Goal: Information Seeking & Learning: Learn about a topic

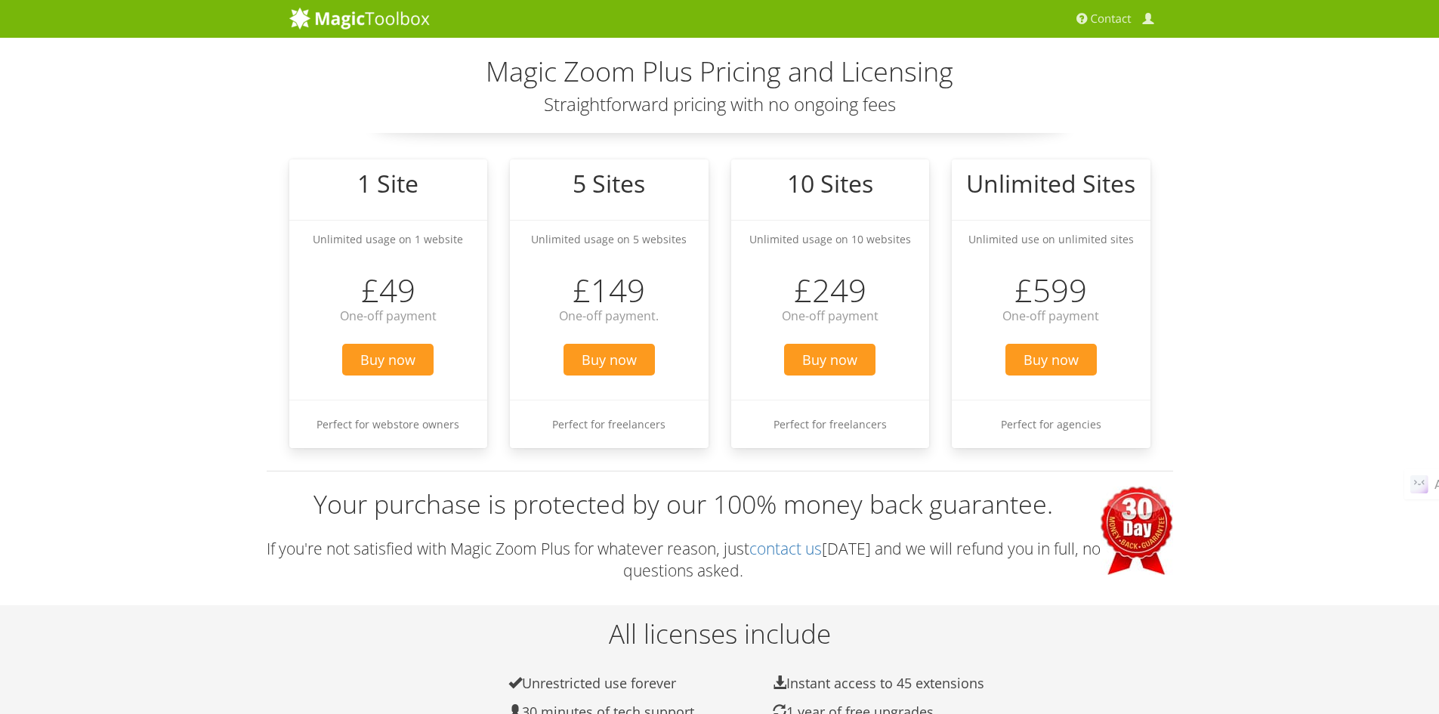
scroll to position [504, 0]
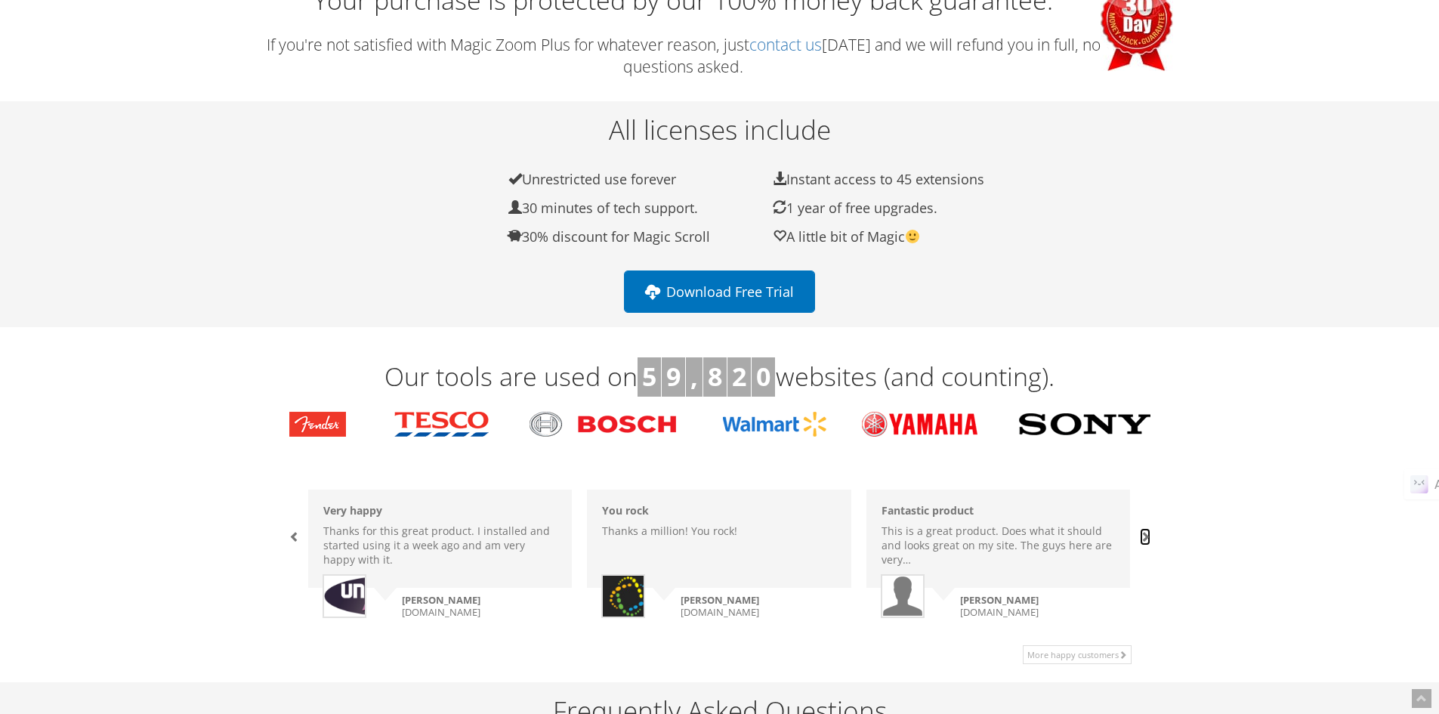
click at [1141, 536] on span at bounding box center [1145, 536] width 11 height 11
click at [1144, 537] on span at bounding box center [1145, 536] width 11 height 11
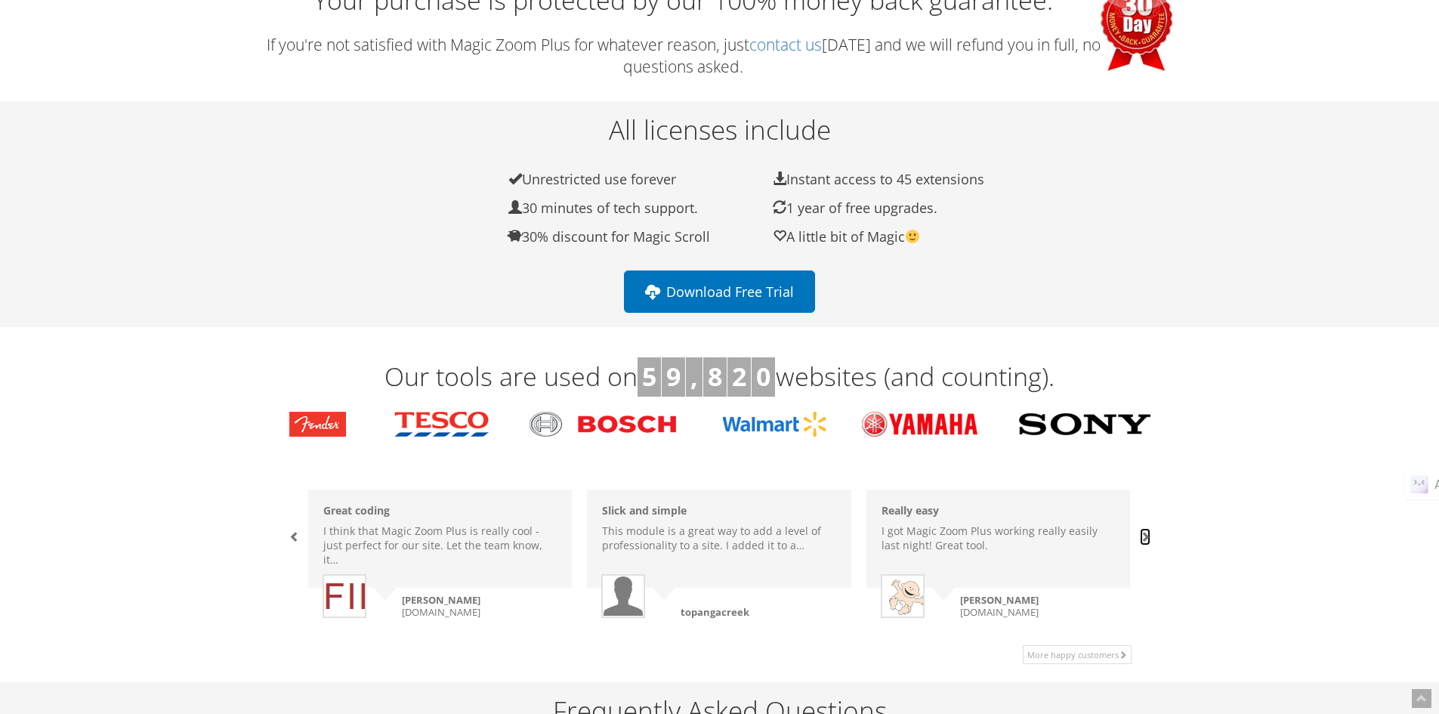
click at [1144, 537] on span at bounding box center [1145, 536] width 11 height 11
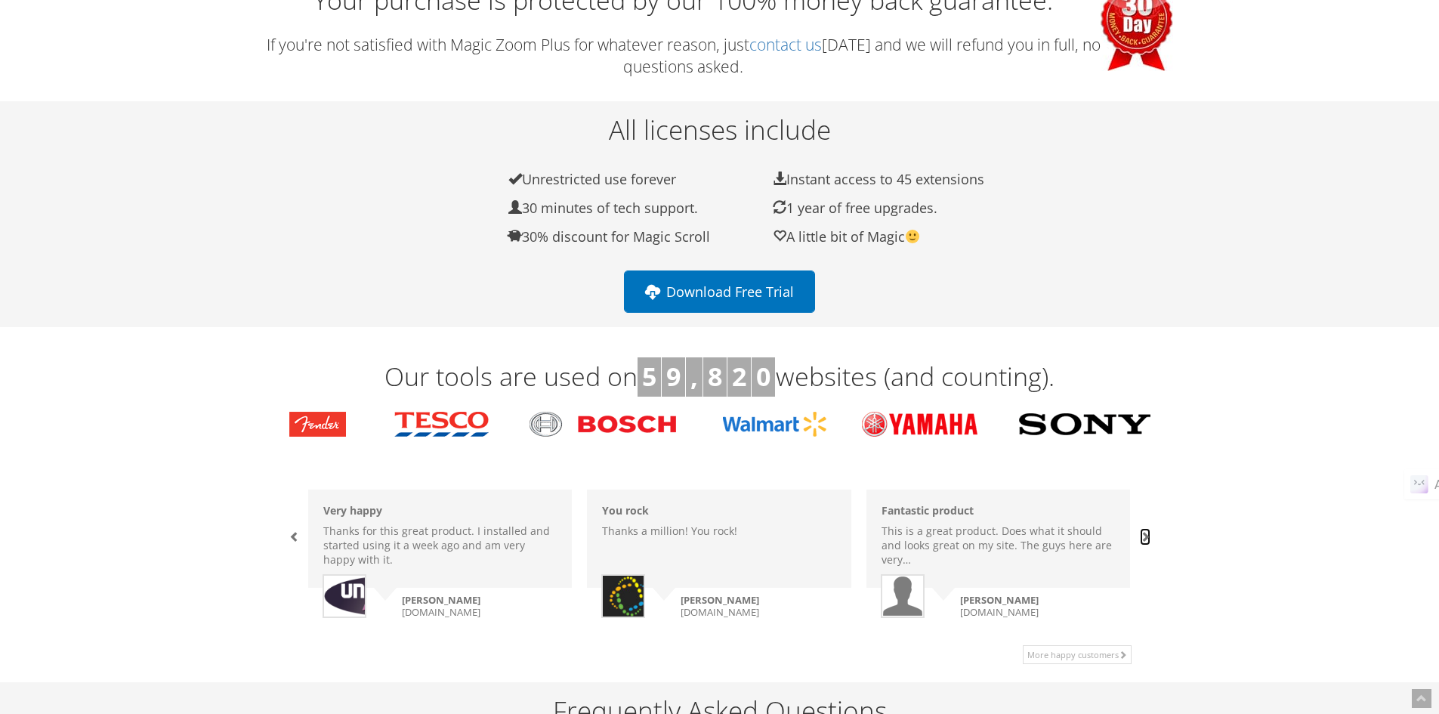
click at [1144, 537] on span at bounding box center [1145, 536] width 11 height 11
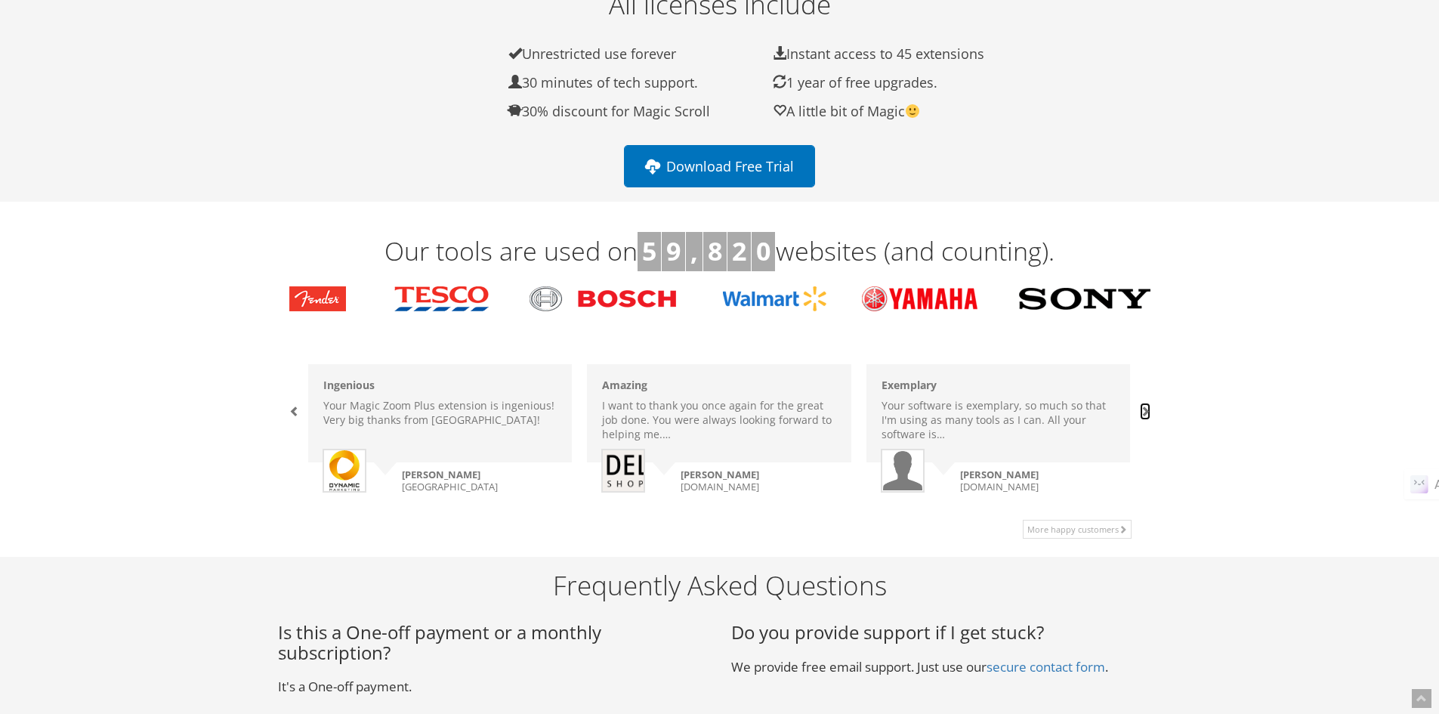
scroll to position [881, 0]
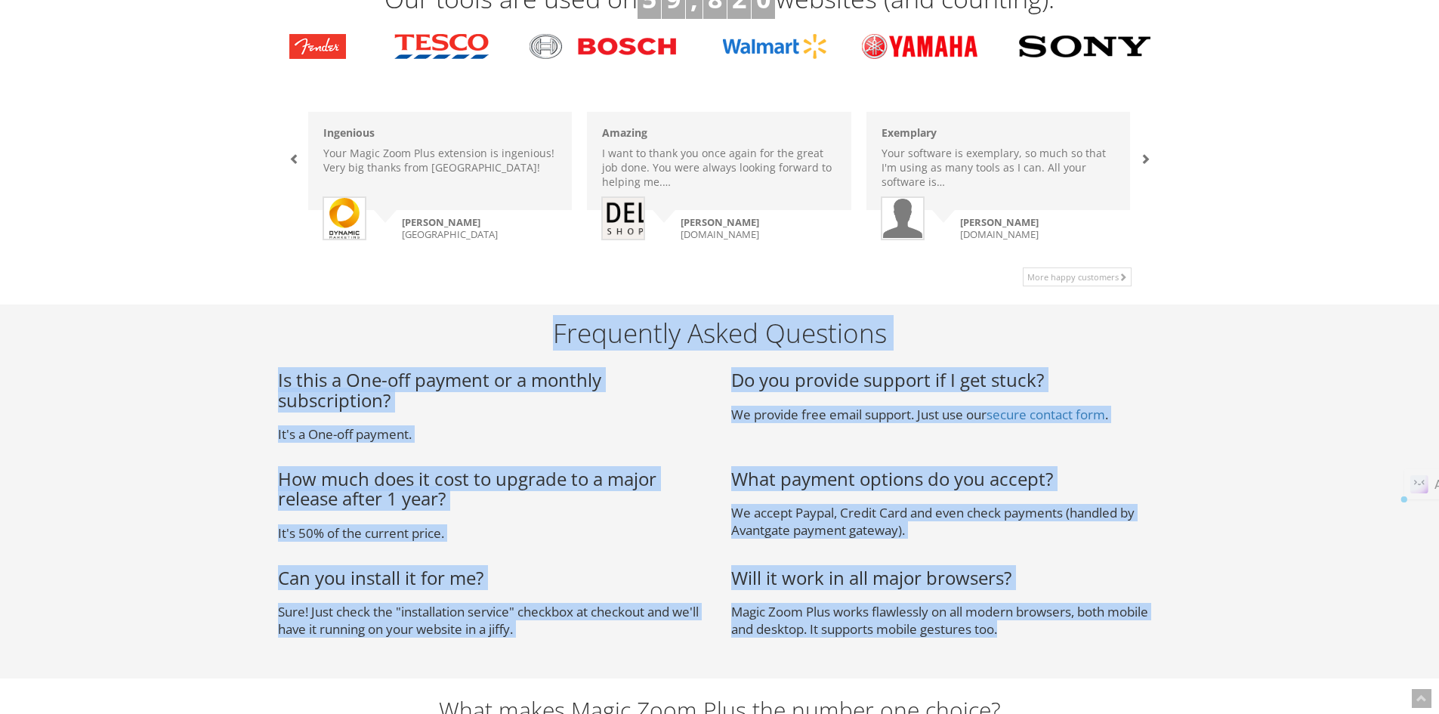
drag, startPoint x: 641, startPoint y: 338, endPoint x: 1156, endPoint y: 628, distance: 591.2
click at [1148, 641] on div "Frequently Asked Questions Is this a One-off payment or a monthly subscription?…" at bounding box center [720, 491] width 884 height 374
click at [1157, 627] on p "Magic Zoom Plus works flawlessly on all modern browsers, both mobile and deskto…" at bounding box center [946, 620] width 431 height 35
click at [1162, 547] on div "Frequently Asked Questions Is this a One-off payment or a monthly subscription?…" at bounding box center [720, 491] width 884 height 374
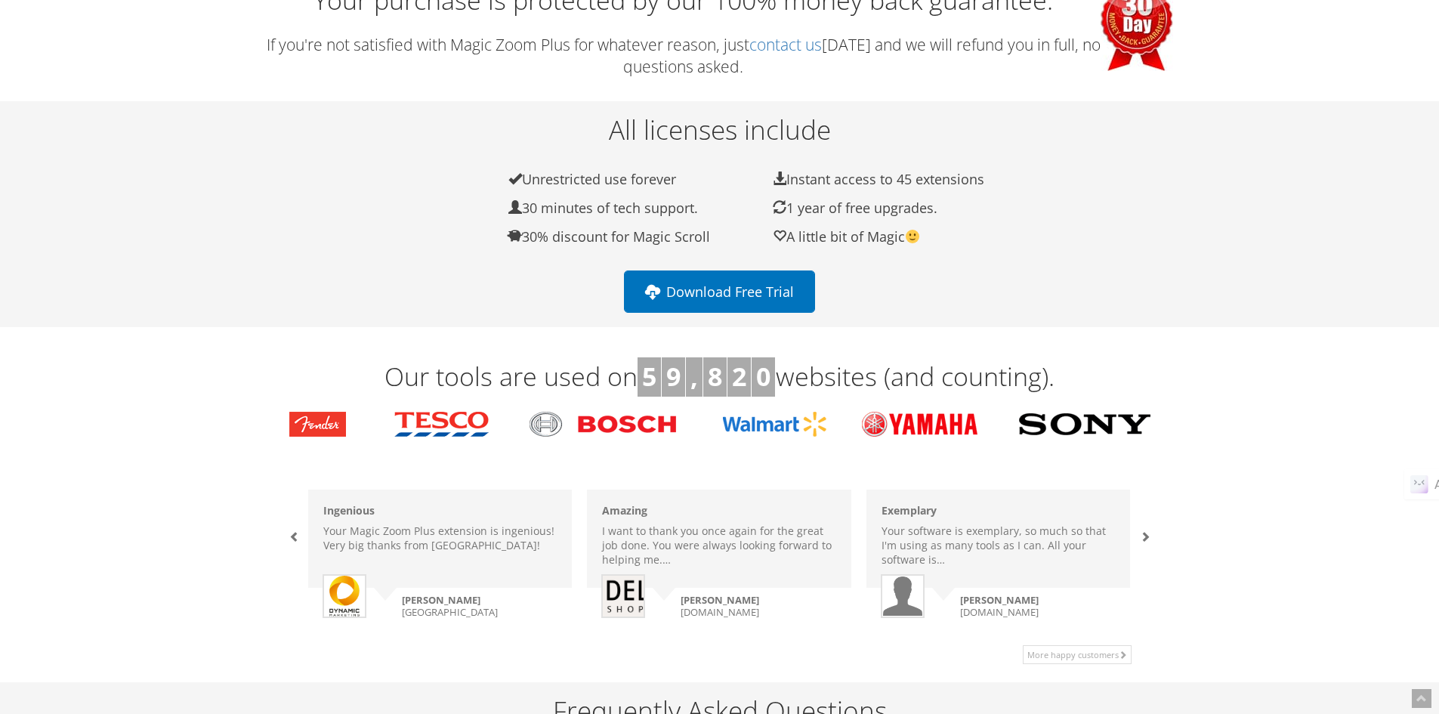
scroll to position [629, 0]
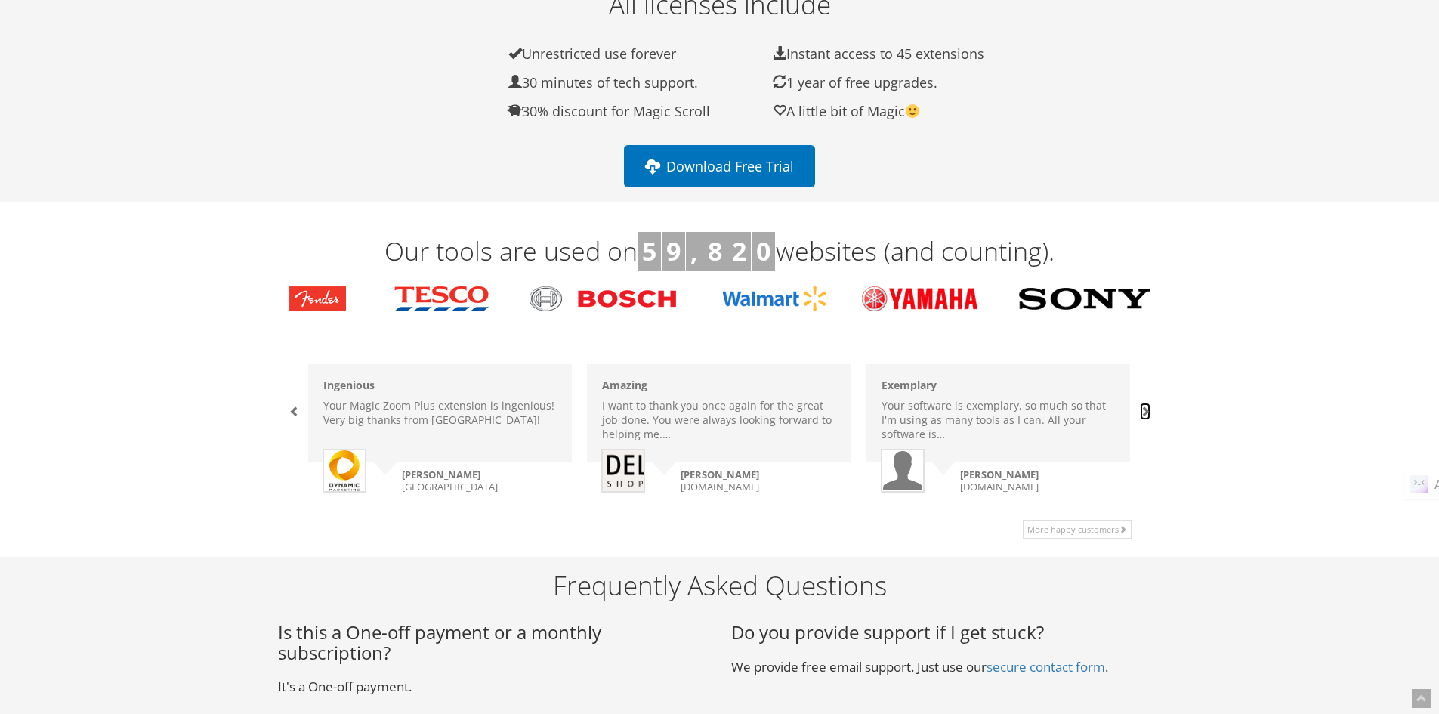
click at [1147, 415] on span at bounding box center [1145, 411] width 11 height 11
click at [1143, 407] on span at bounding box center [1145, 411] width 11 height 11
click at [1144, 411] on span at bounding box center [1145, 411] width 11 height 11
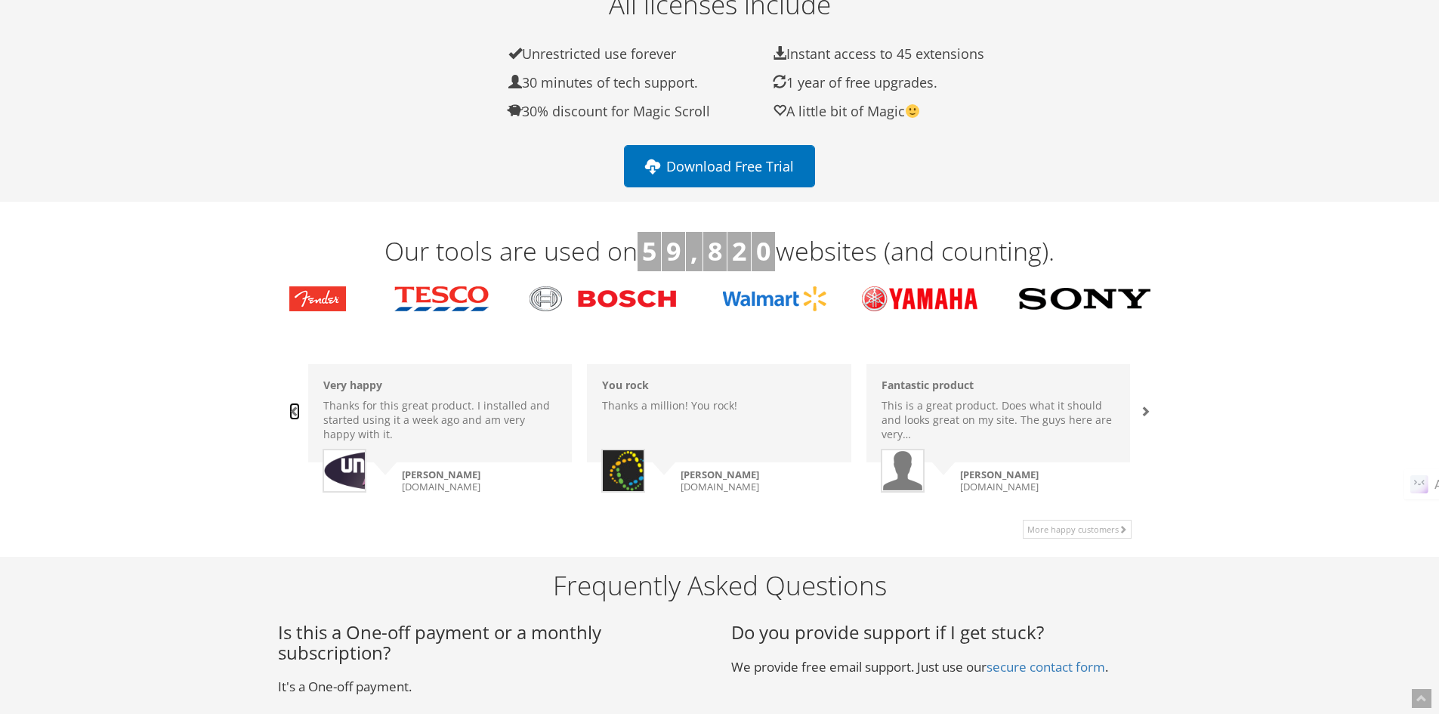
click at [294, 412] on span at bounding box center [294, 411] width 11 height 11
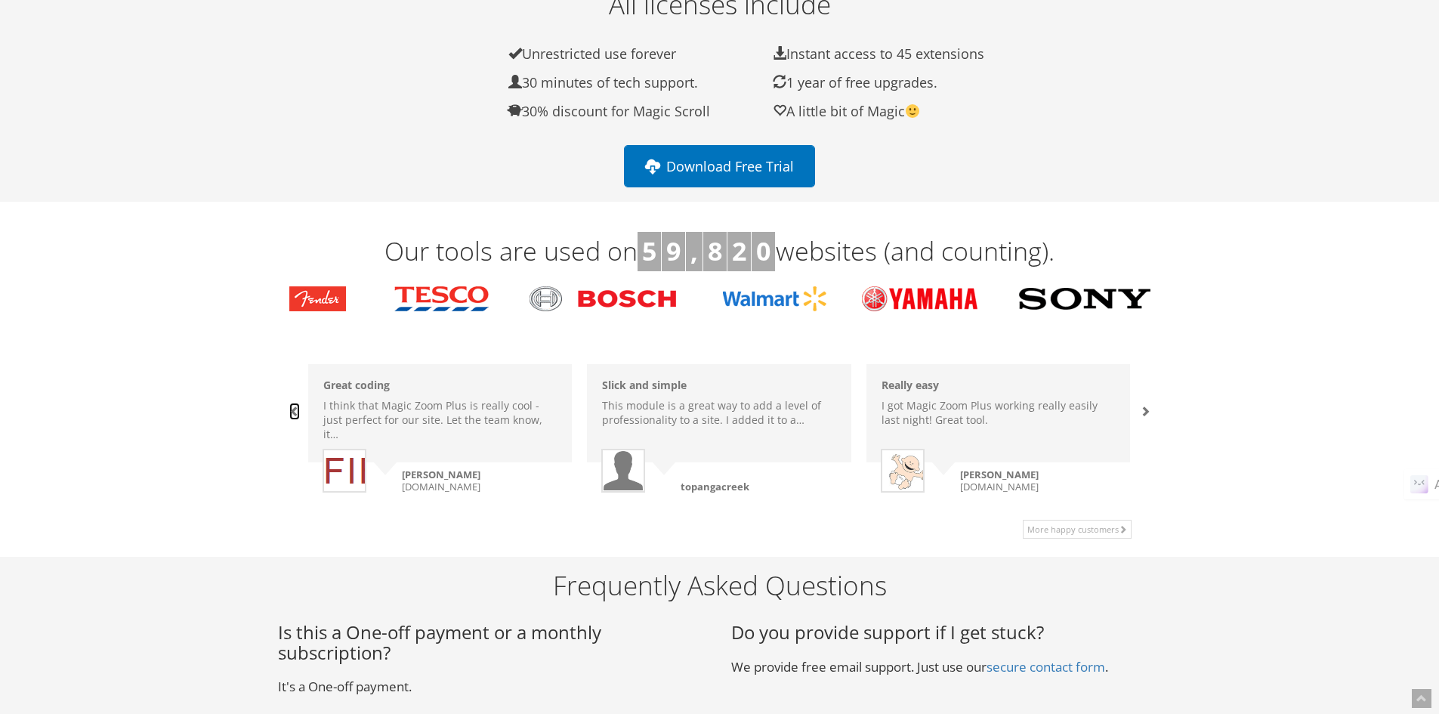
click at [293, 409] on span at bounding box center [294, 411] width 11 height 11
click at [292, 411] on span at bounding box center [294, 411] width 11 height 11
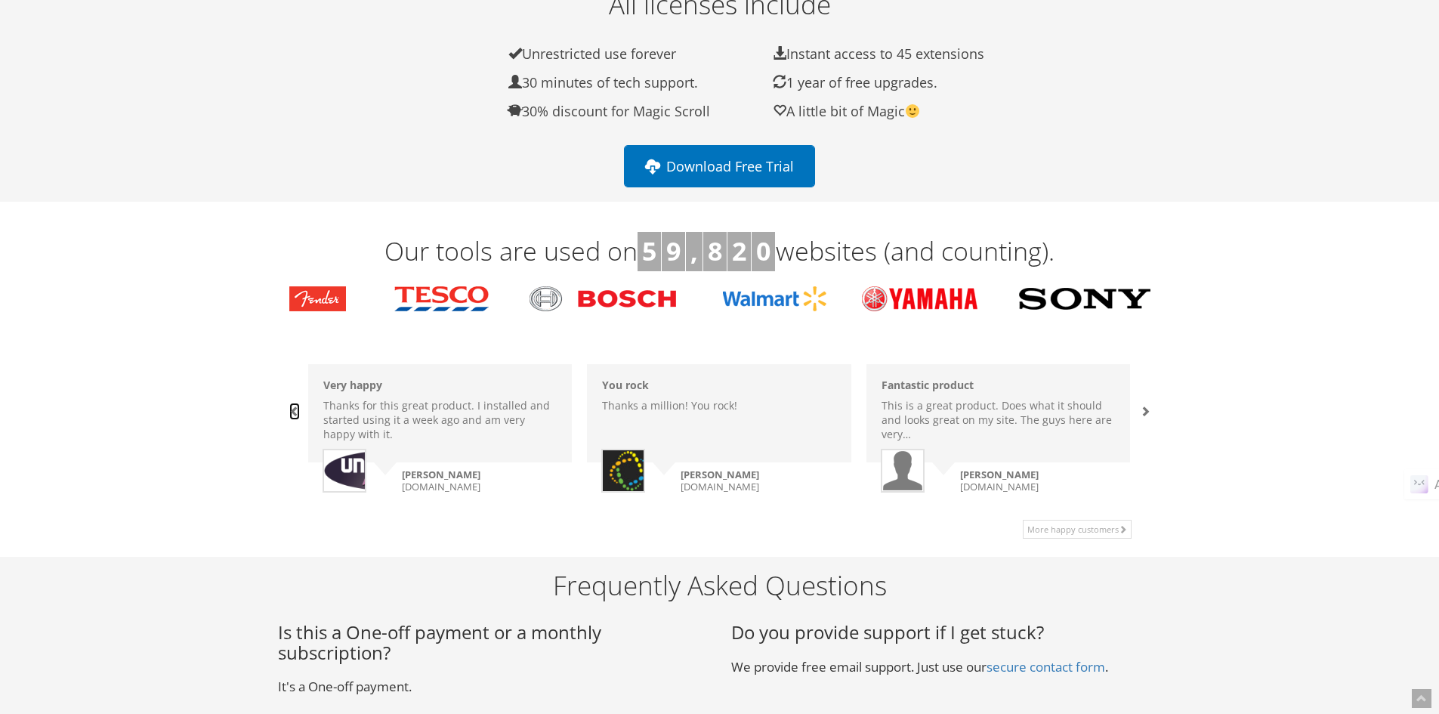
click at [292, 411] on span at bounding box center [294, 411] width 11 height 11
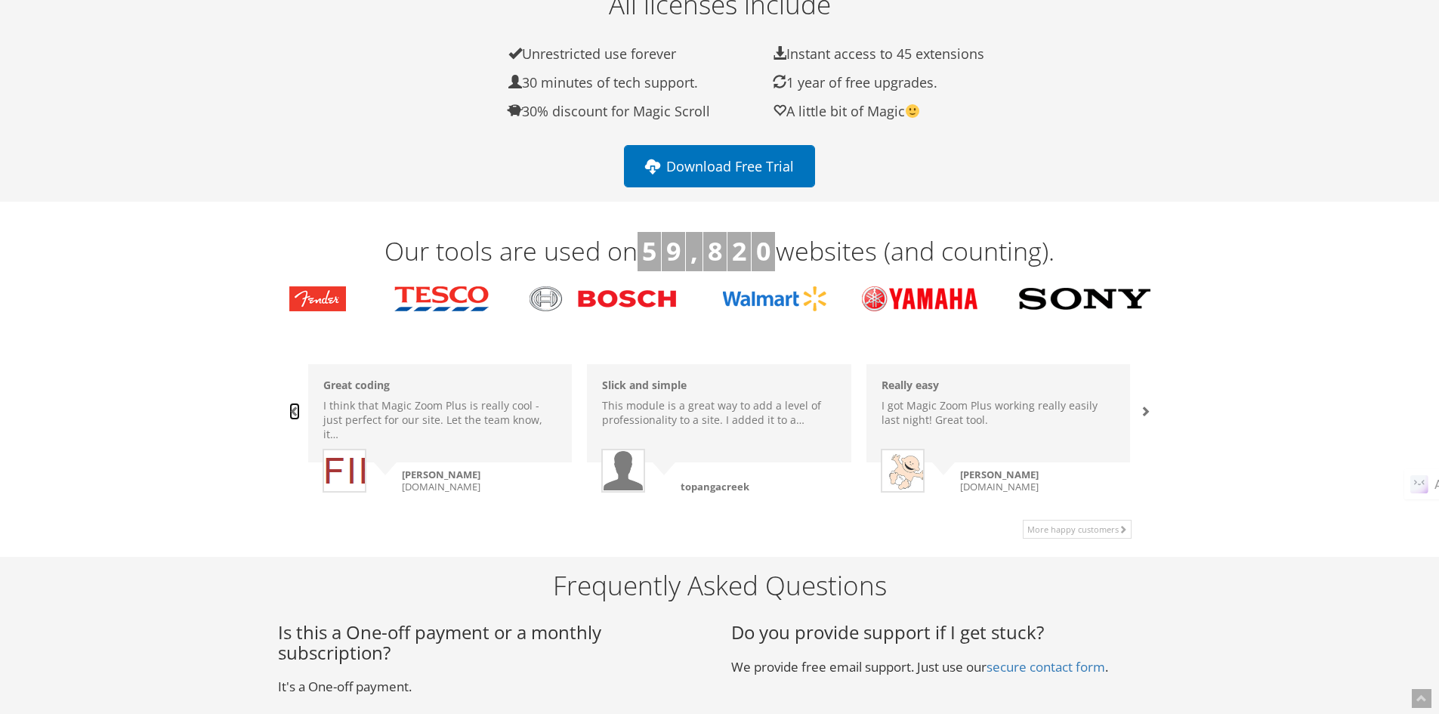
click at [292, 411] on span at bounding box center [294, 411] width 11 height 11
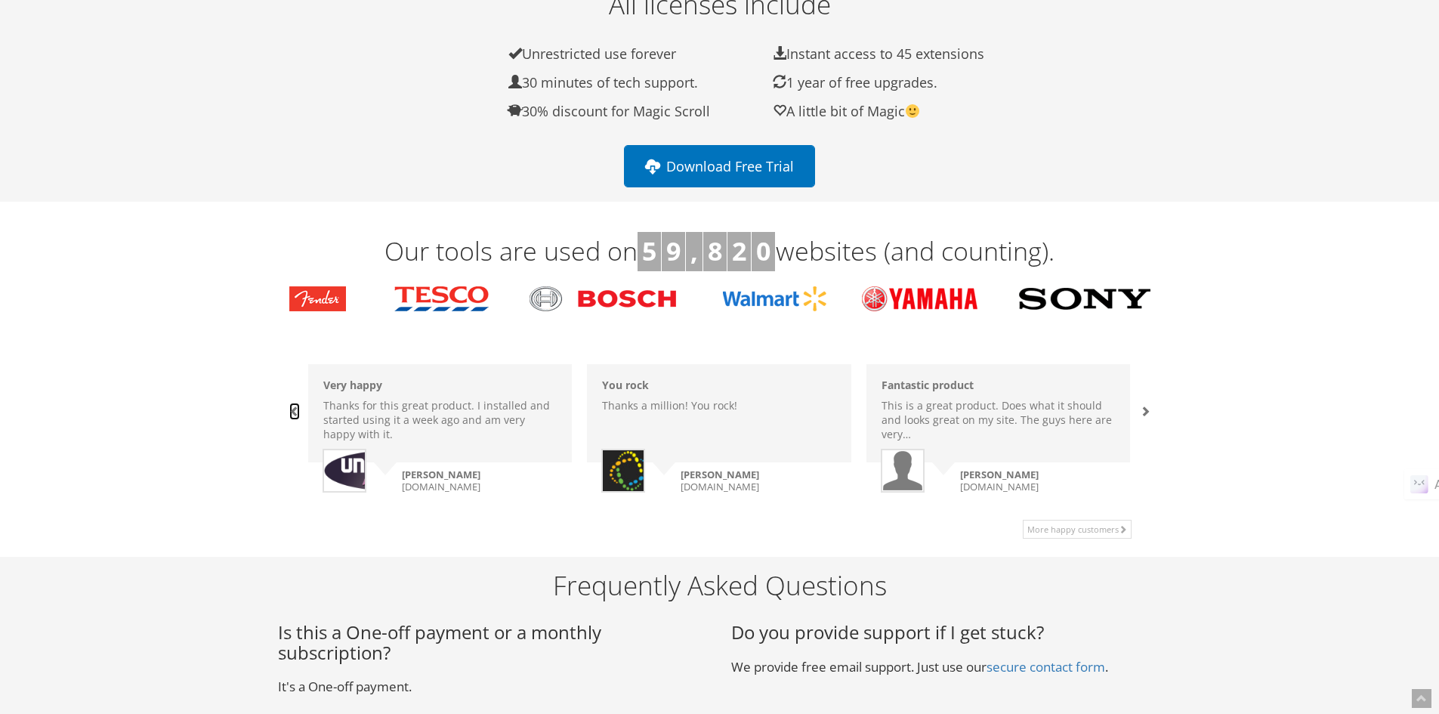
scroll to position [1385, 0]
